Goal: Information Seeking & Learning: Learn about a topic

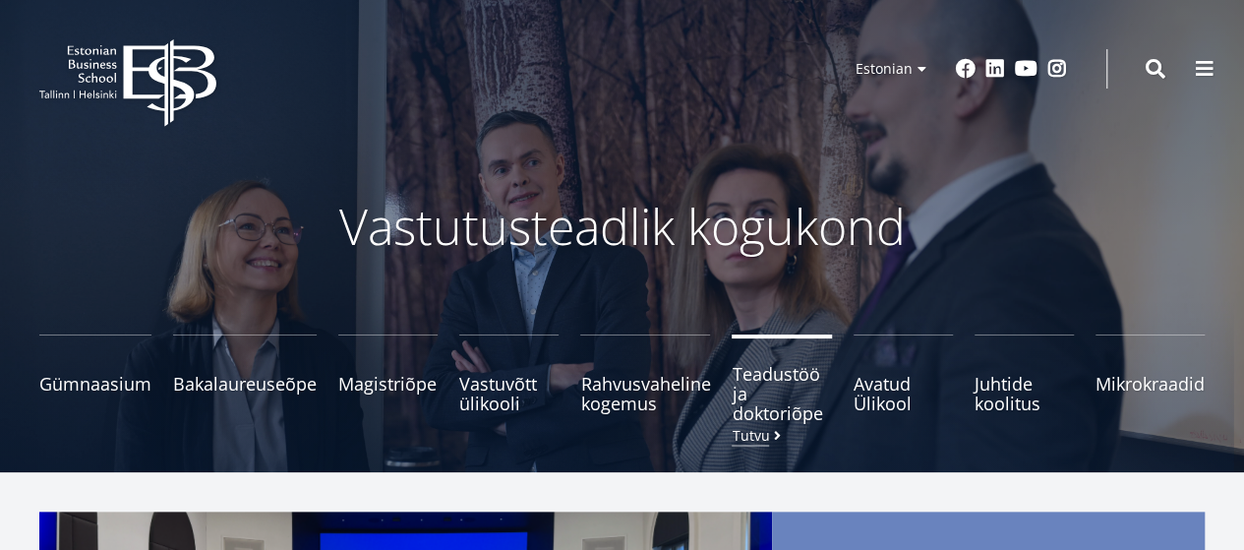
click at [779, 385] on span "Teadustöö ja doktoriõpe Tutvu" at bounding box center [781, 393] width 99 height 59
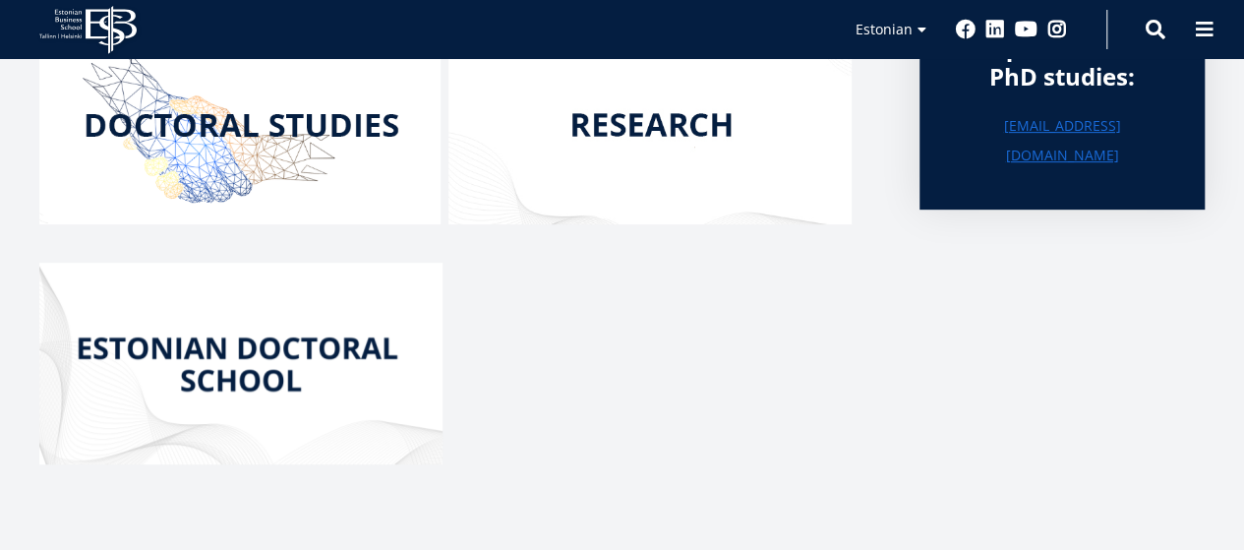
scroll to position [393, 0]
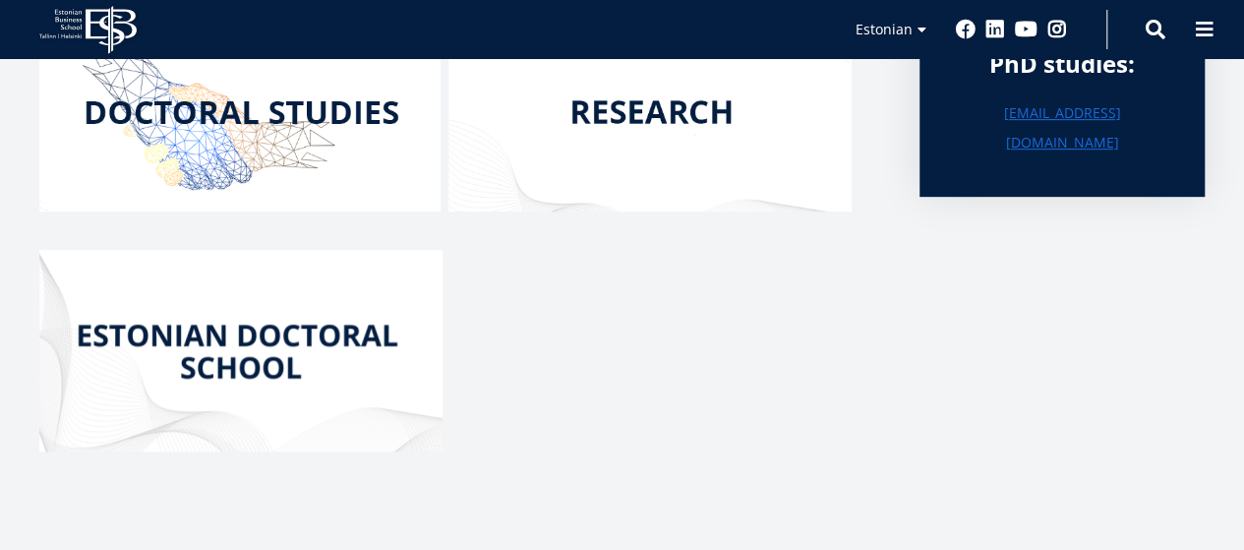
click at [268, 145] on img at bounding box center [239, 111] width 401 height 201
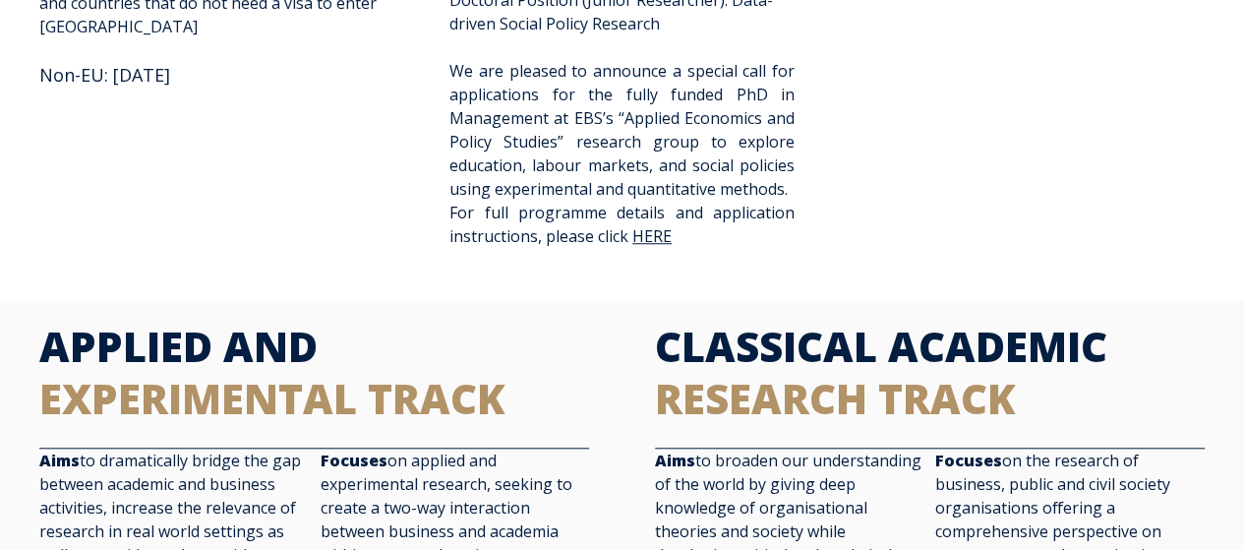
scroll to position [689, 0]
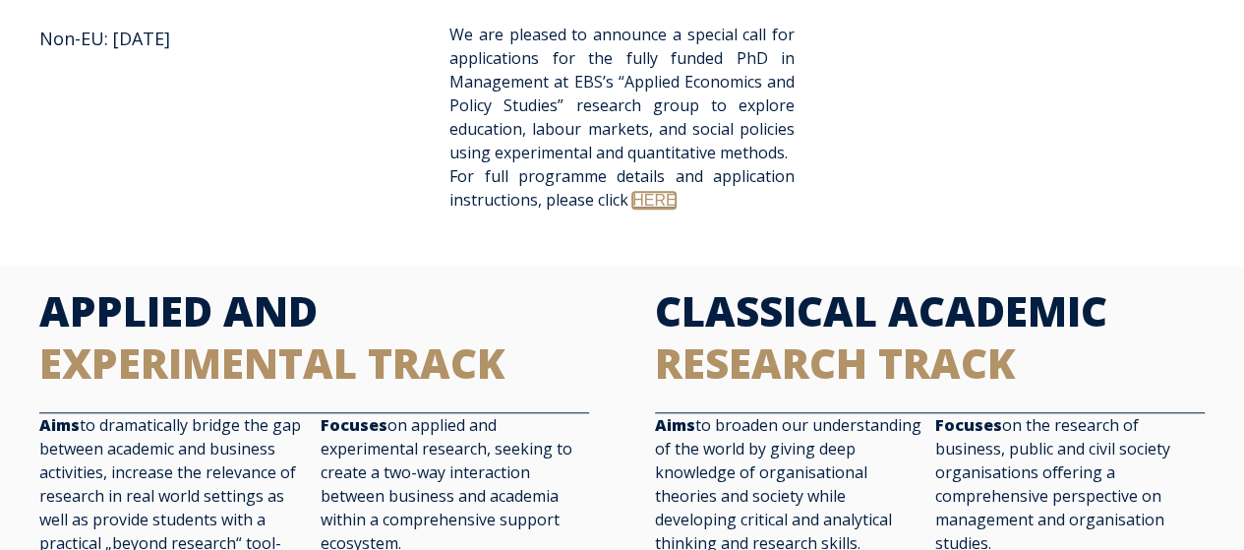
click at [648, 209] on link "HERE" at bounding box center [653, 200] width 43 height 17
